Goal: Transaction & Acquisition: Book appointment/travel/reservation

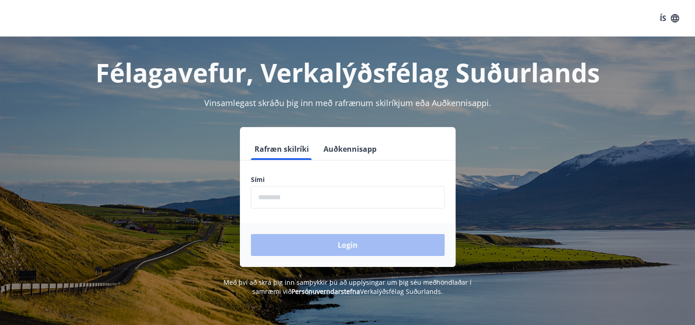
click at [300, 197] on input "phone" at bounding box center [348, 197] width 194 height 22
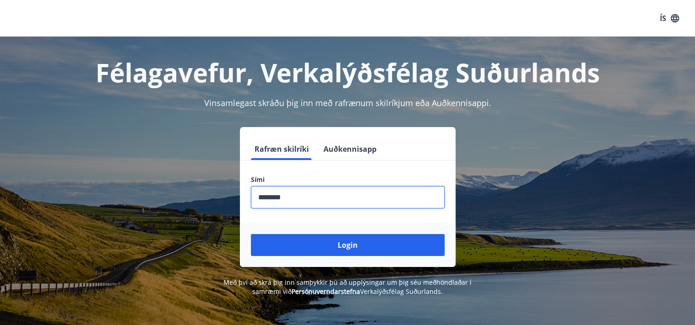
type input "********"
click at [251, 234] on button "Login" at bounding box center [348, 245] width 194 height 22
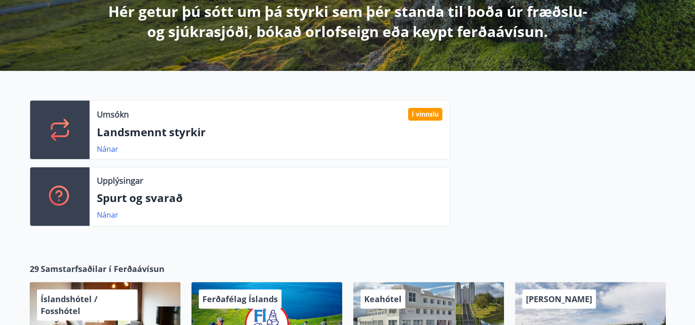
scroll to position [177, 0]
click at [109, 148] on link "Nánar" at bounding box center [107, 149] width 21 height 10
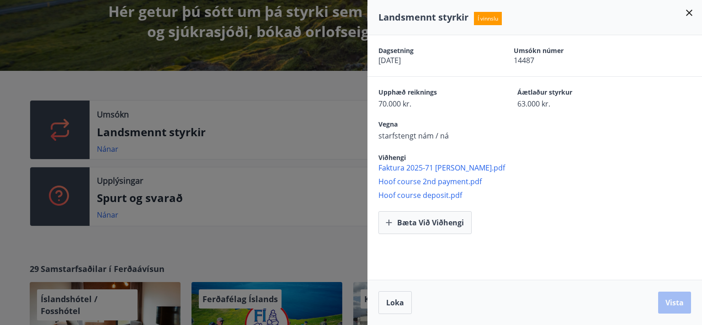
click at [285, 163] on div at bounding box center [351, 162] width 702 height 325
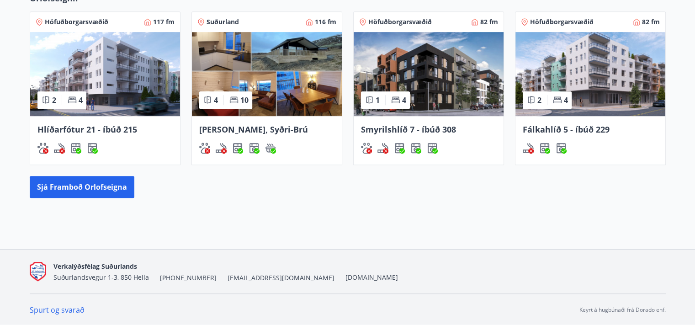
scroll to position [338, 0]
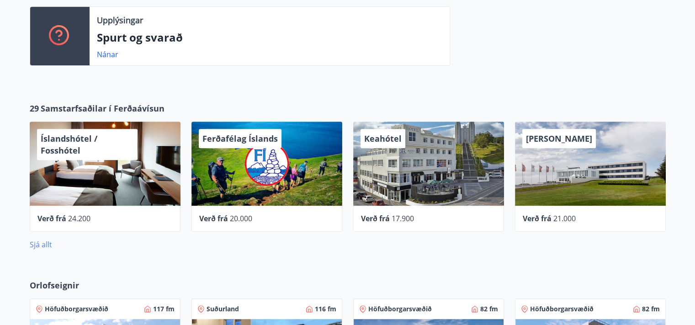
click at [46, 241] on link "Sjá allt" at bounding box center [41, 244] width 22 height 10
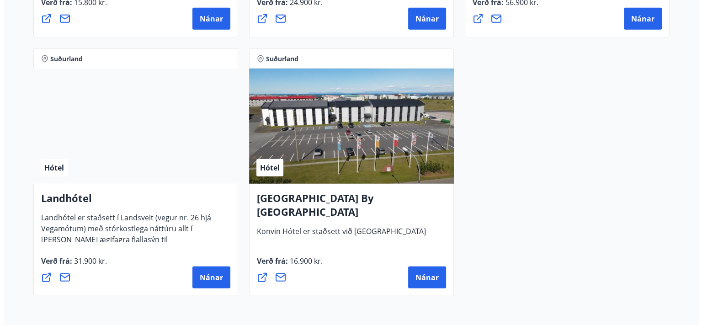
scroll to position [2457, 0]
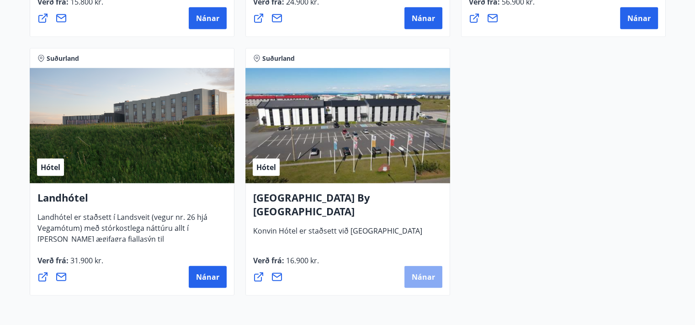
click at [423, 282] on button "Nánar" at bounding box center [423, 277] width 38 height 22
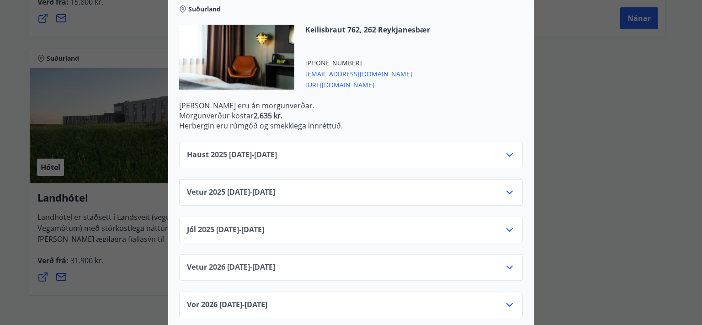
scroll to position [271, 0]
click at [264, 225] on span "Jól [PHONE_NUMBER][DATE] - [DATE]" at bounding box center [225, 230] width 77 height 11
click at [506, 229] on icon at bounding box center [509, 231] width 6 height 4
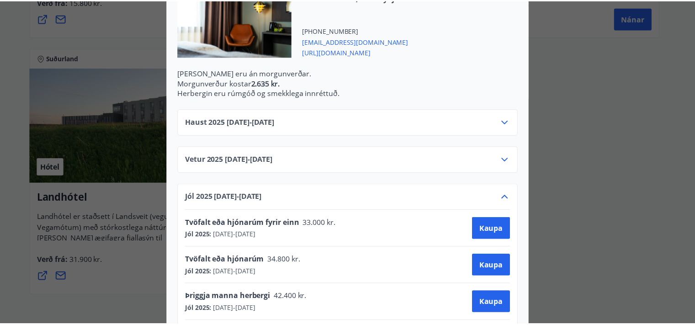
scroll to position [0, 0]
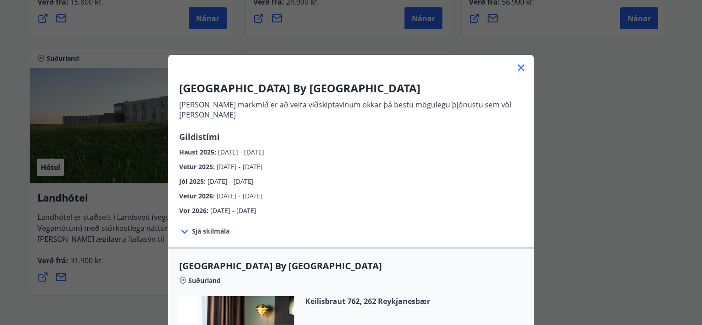
click at [596, 182] on div "[GEOGRAPHIC_DATA] By [GEOGRAPHIC_DATA] [PERSON_NAME] markmið er að veita viðski…" at bounding box center [351, 162] width 702 height 325
click at [516, 64] on icon at bounding box center [521, 67] width 11 height 11
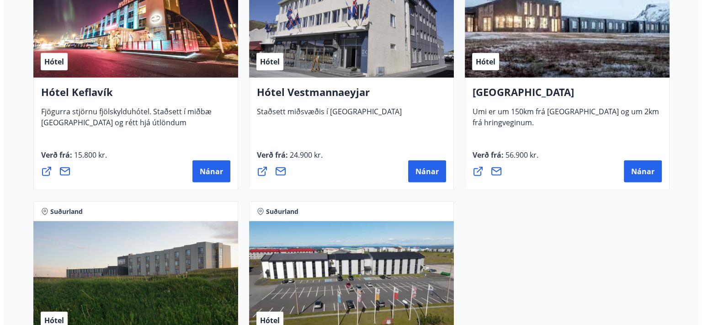
scroll to position [2303, 0]
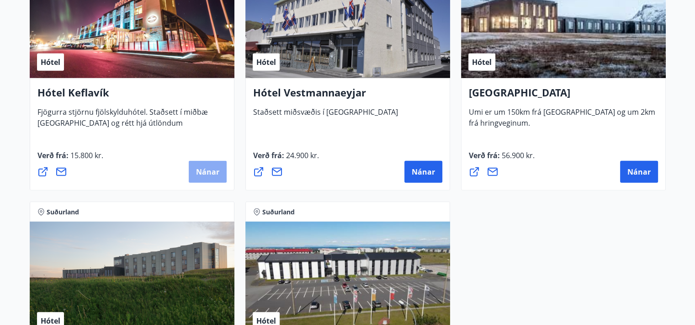
click at [198, 171] on span "Nánar" at bounding box center [207, 172] width 23 height 10
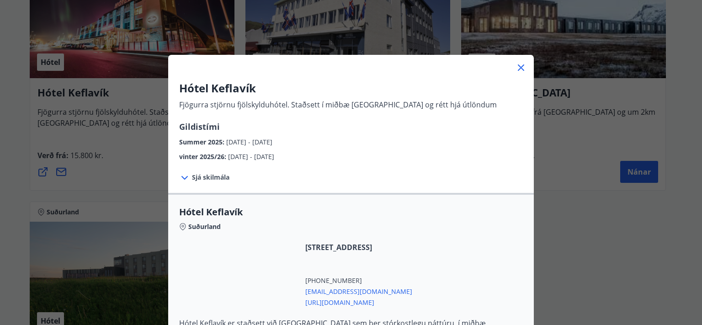
scroll to position [91, 0]
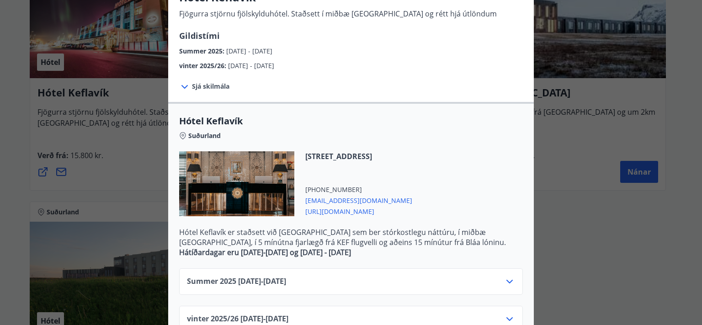
click at [202, 89] on span "Sjá skilmála" at bounding box center [210, 86] width 37 height 9
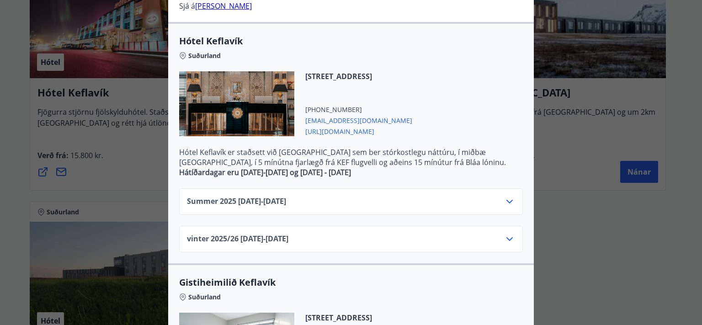
scroll to position [334, 0]
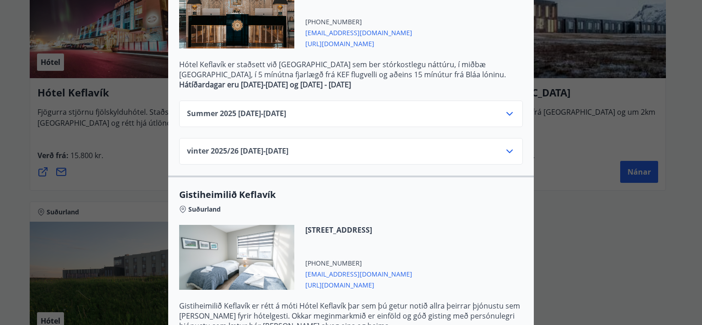
click at [276, 149] on span "vinter 2025/[PHONE_NUMBER][DATE] - [DATE]" at bounding box center [237, 151] width 101 height 11
drag, startPoint x: 500, startPoint y: 152, endPoint x: 507, endPoint y: 152, distance: 6.9
click at [507, 152] on div "vinter 2025/[PHONE_NUMBER][DATE] - [DATE]" at bounding box center [351, 155] width 328 height 18
click at [507, 152] on icon at bounding box center [509, 151] width 11 height 11
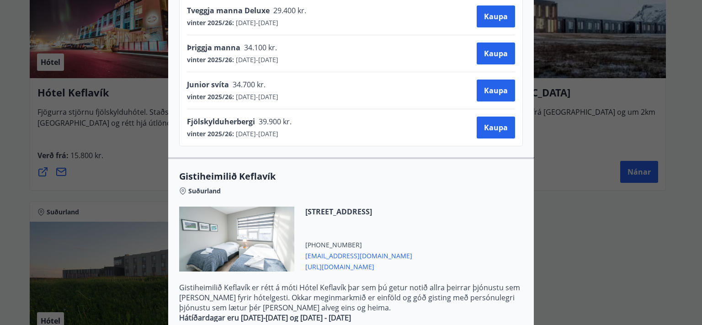
scroll to position [662, 0]
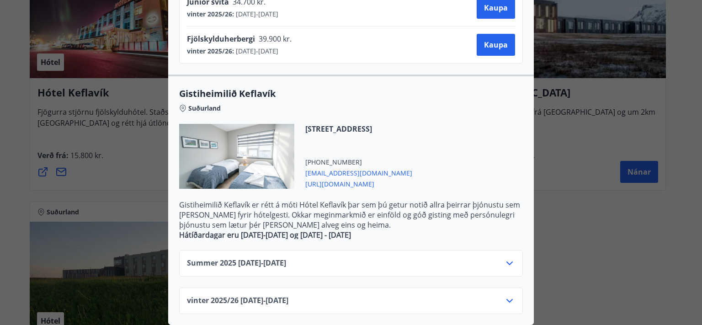
click at [355, 295] on div "vinter 2025/[PHONE_NUMBER][DATE] - [DATE]" at bounding box center [351, 304] width 328 height 18
click at [504, 296] on icon at bounding box center [509, 300] width 11 height 11
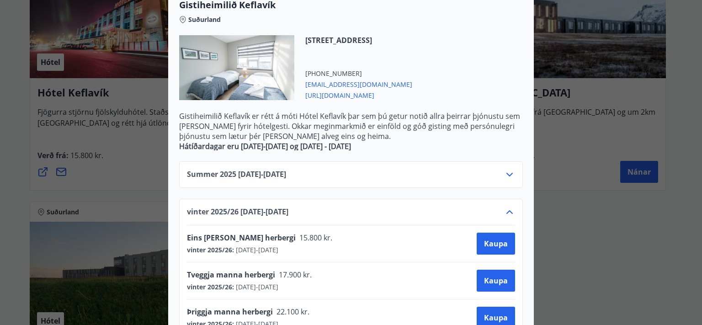
scroll to position [745, 0]
drag, startPoint x: 335, startPoint y: 97, endPoint x: 318, endPoint y: 96, distance: 16.9
click at [318, 96] on span "[URL][DOMAIN_NAME]" at bounding box center [358, 95] width 107 height 11
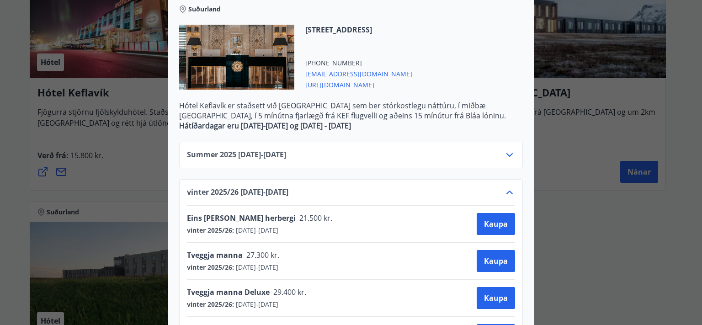
scroll to position [293, 0]
